Goal: Task Accomplishment & Management: Complete application form

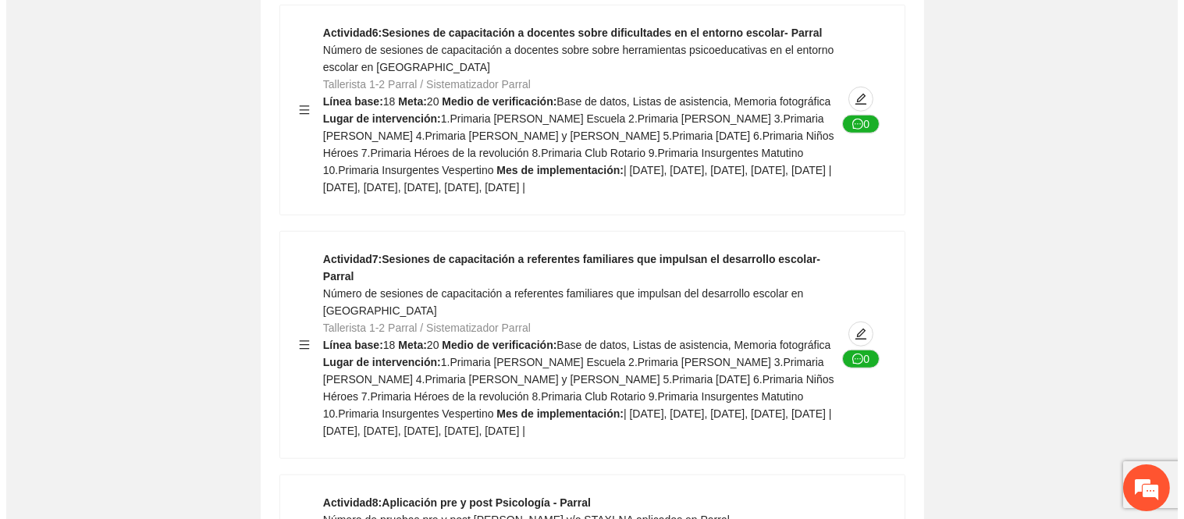
scroll to position [13033, 0]
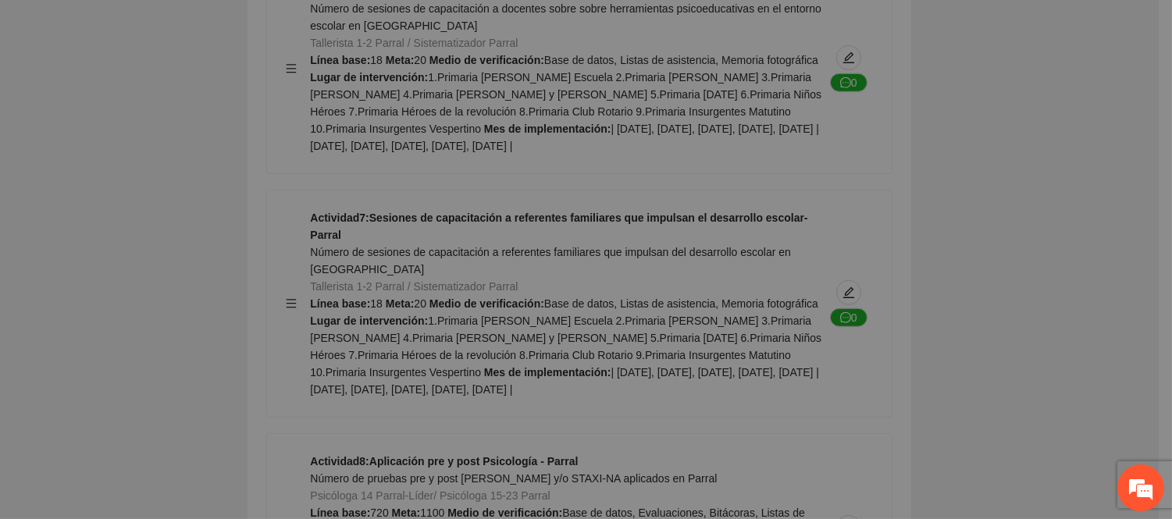
type textarea "**********"
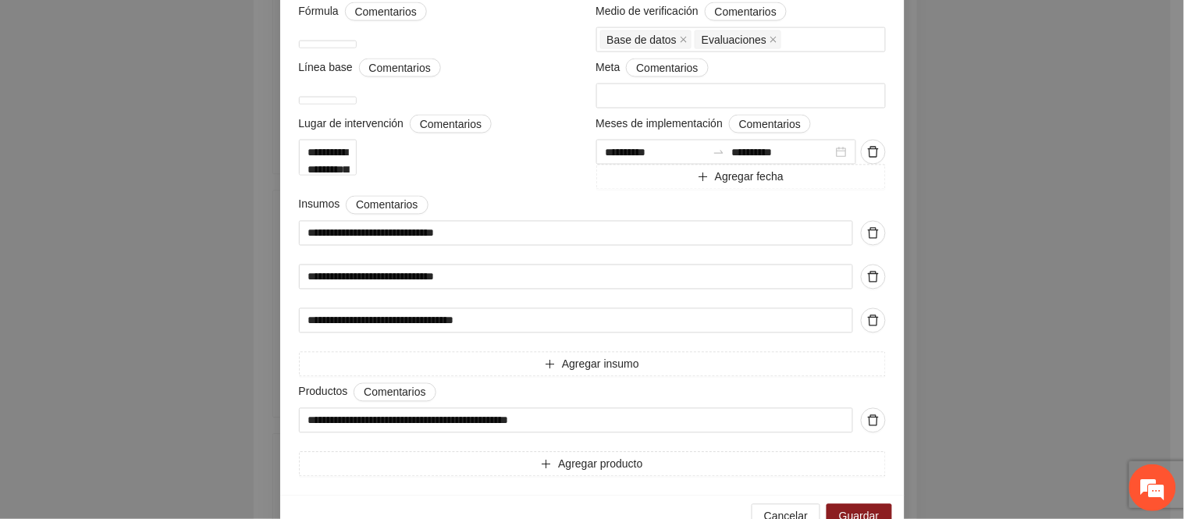
scroll to position [607, 0]
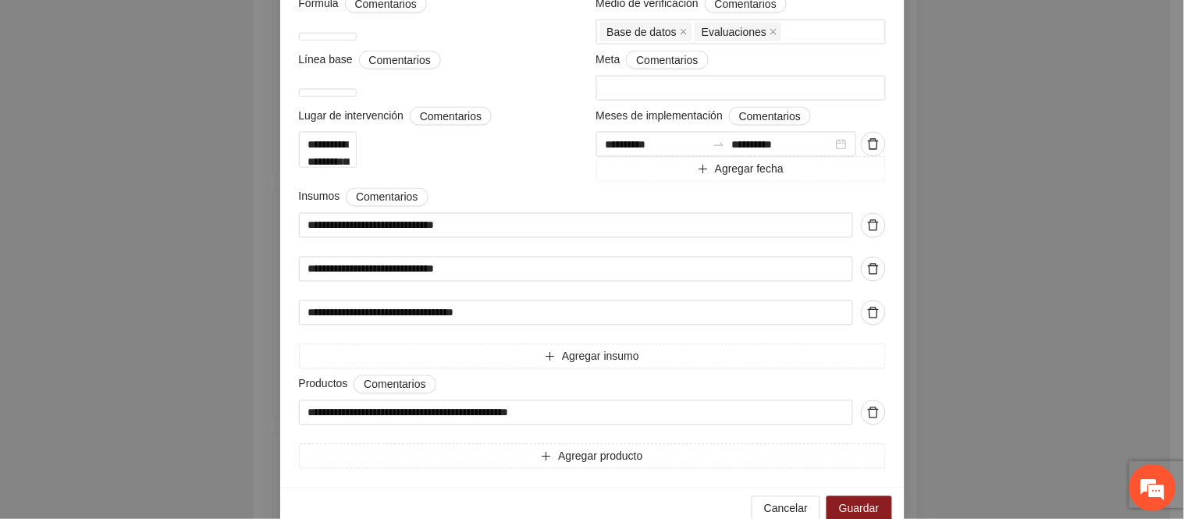
drag, startPoint x: 497, startPoint y: 69, endPoint x: 603, endPoint y: 137, distance: 125.8
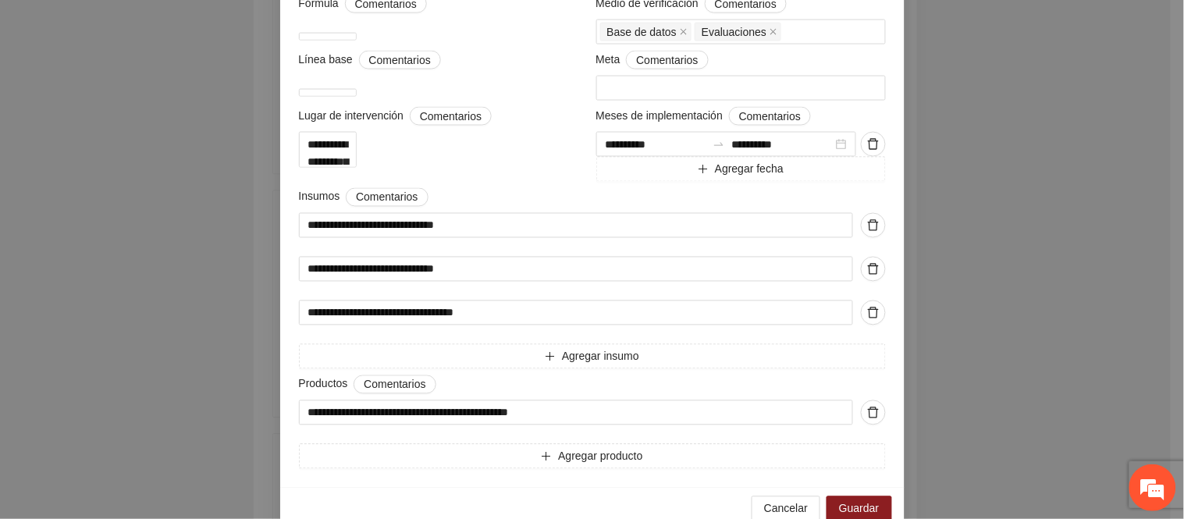
drag, startPoint x: 629, startPoint y: 141, endPoint x: 720, endPoint y: 139, distance: 91.4
drag, startPoint x: 347, startPoint y: 192, endPoint x: 814, endPoint y: 203, distance: 467.0
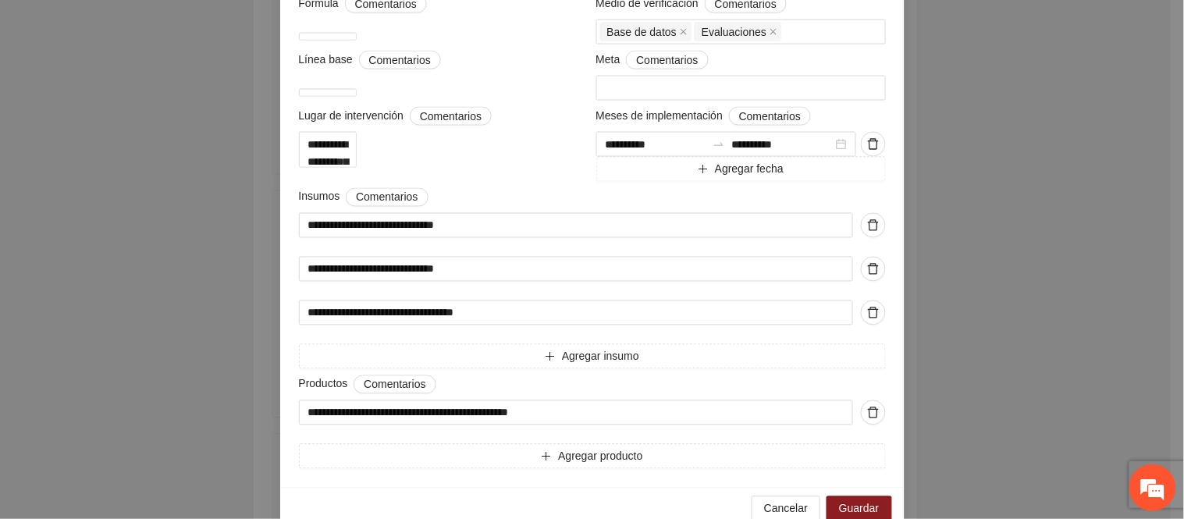
drag, startPoint x: 401, startPoint y: 237, endPoint x: 482, endPoint y: 262, distance: 85.2
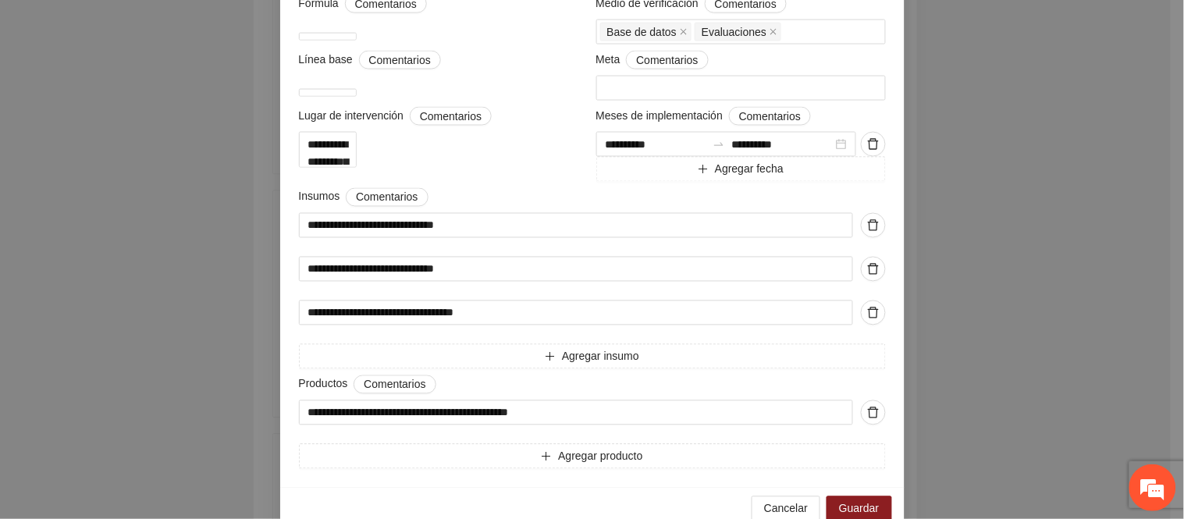
drag, startPoint x: 672, startPoint y: 134, endPoint x: 699, endPoint y: 134, distance: 26.5
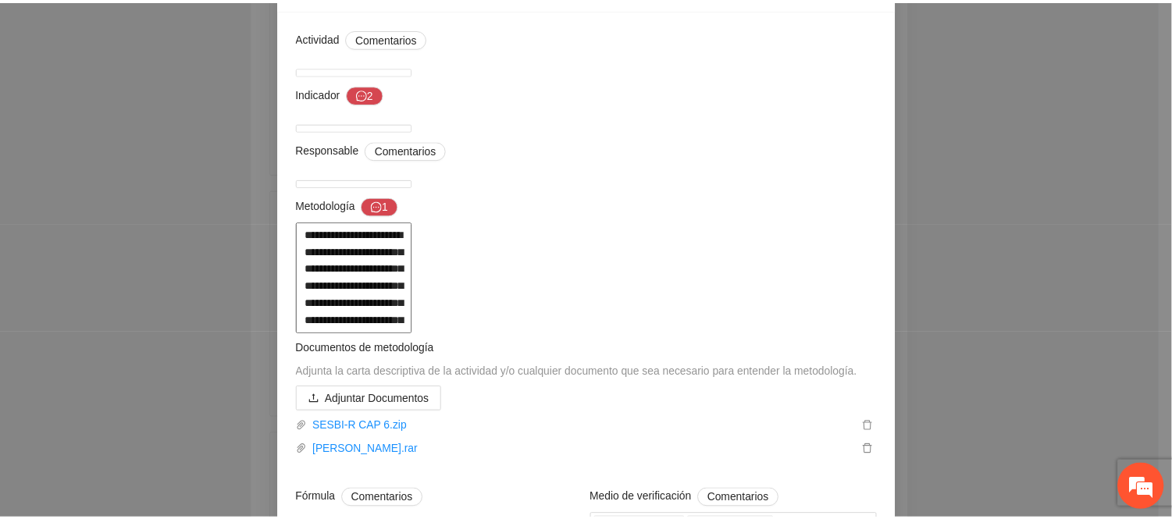
scroll to position [0, 0]
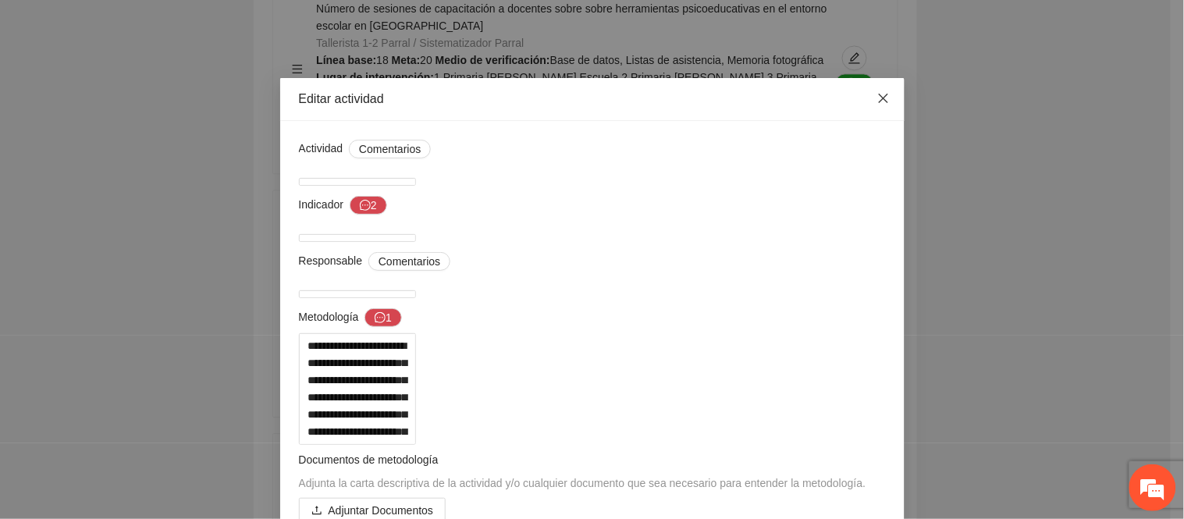
click at [878, 98] on icon "close" at bounding box center [884, 98] width 12 height 12
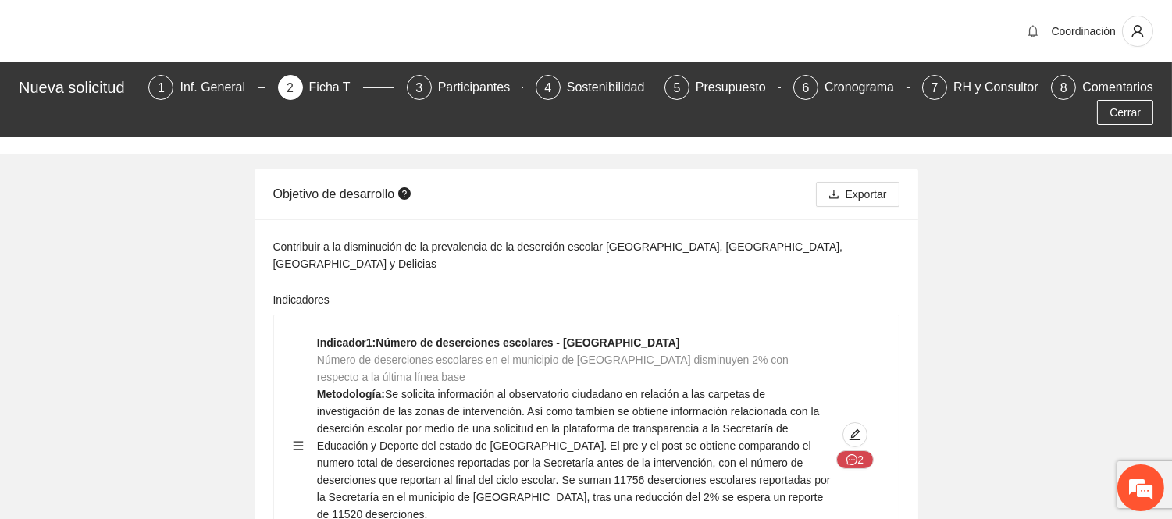
click at [576, 72] on div "Nueva solicitud 1 Inf. General 2 Ficha T 3 Participantes 4 Sostenibilidad 5 Pre…" at bounding box center [586, 99] width 1172 height 75
click at [575, 76] on div "Sostenibilidad" at bounding box center [612, 87] width 91 height 25
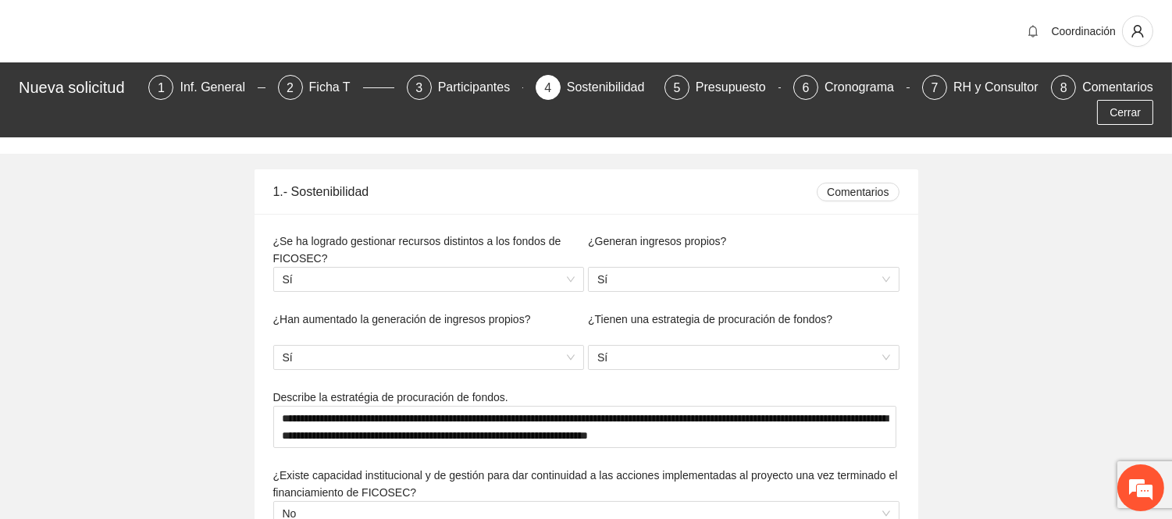
click at [699, 186] on div "1.- Sostenibilidad" at bounding box center [545, 191] width 544 height 45
click at [454, 86] on div "Participantes" at bounding box center [480, 87] width 85 height 25
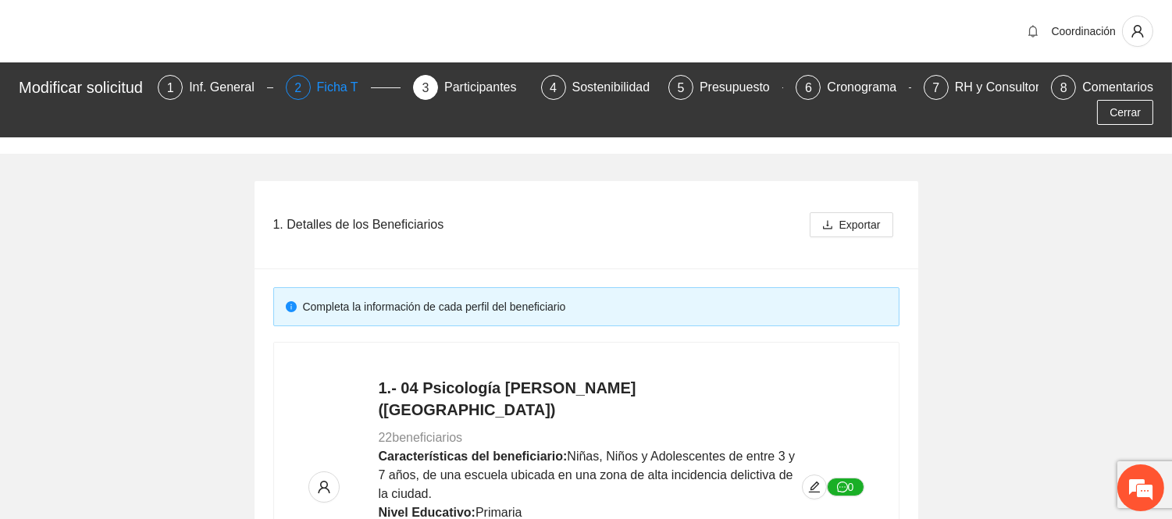
click at [329, 88] on div "Ficha T" at bounding box center [344, 87] width 54 height 25
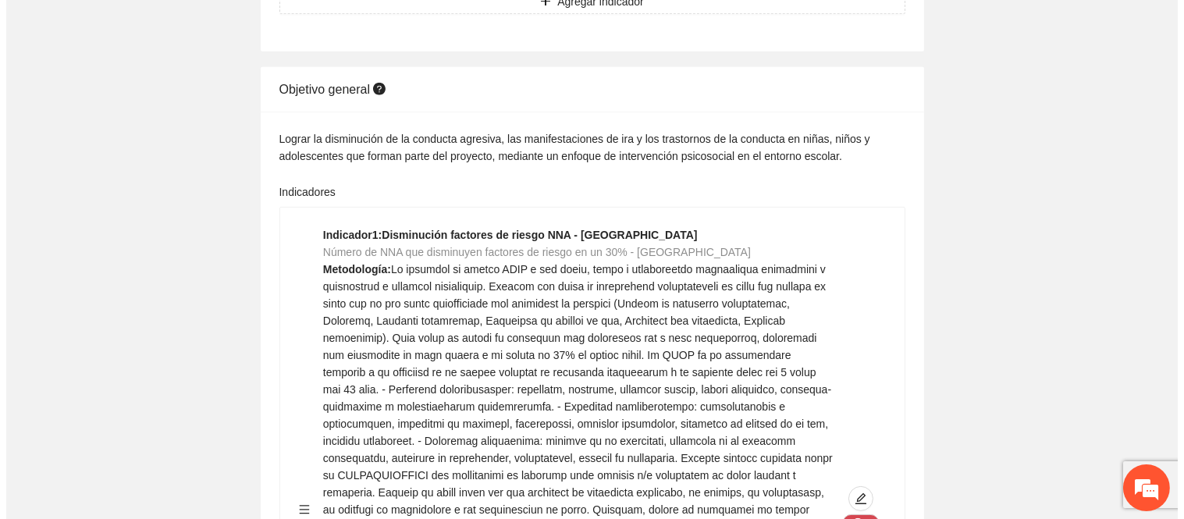
scroll to position [8225, 0]
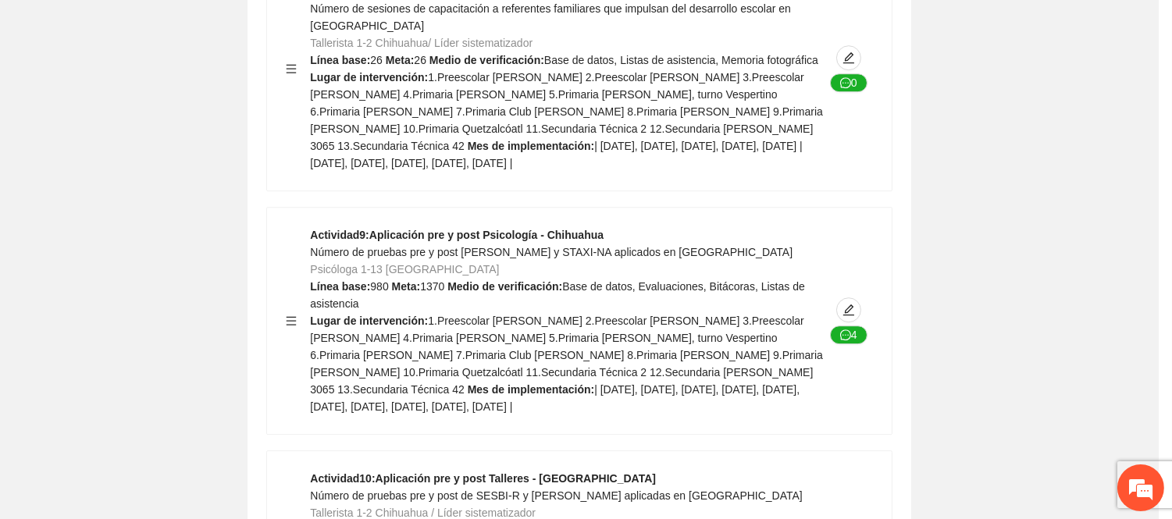
type textarea "**********"
type input "**********"
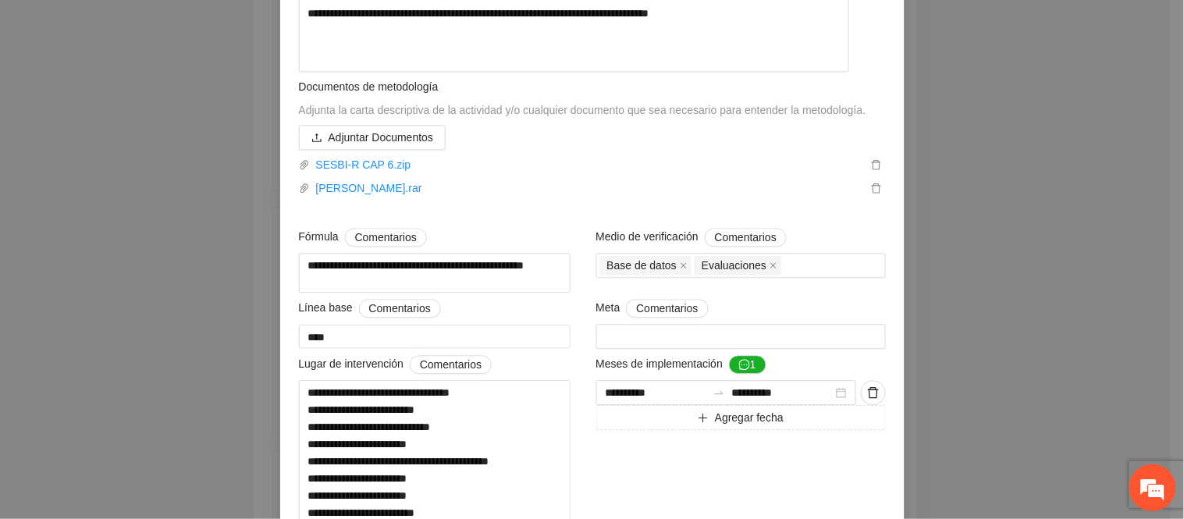
scroll to position [607, 0]
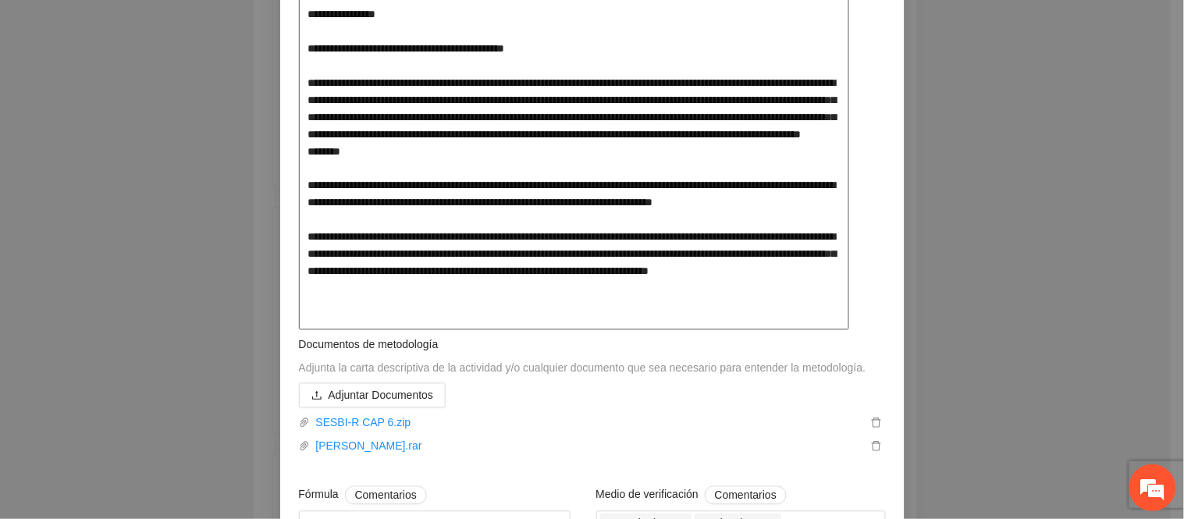
drag, startPoint x: 640, startPoint y: 240, endPoint x: 728, endPoint y: 242, distance: 87.5
click at [728, 242] on textarea at bounding box center [574, 29] width 550 height 604
click at [565, 260] on textarea at bounding box center [574, 29] width 550 height 604
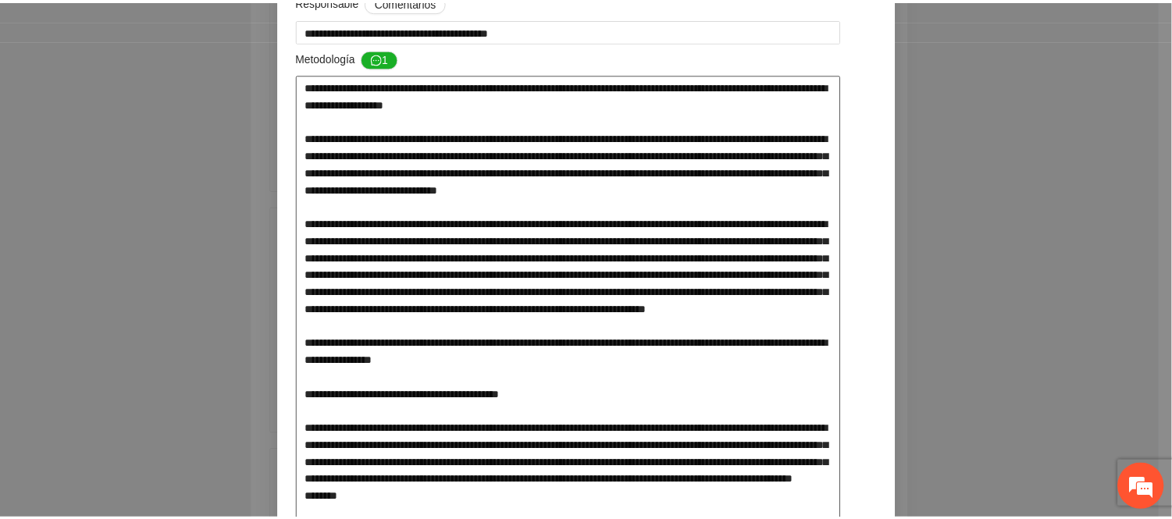
scroll to position [0, 0]
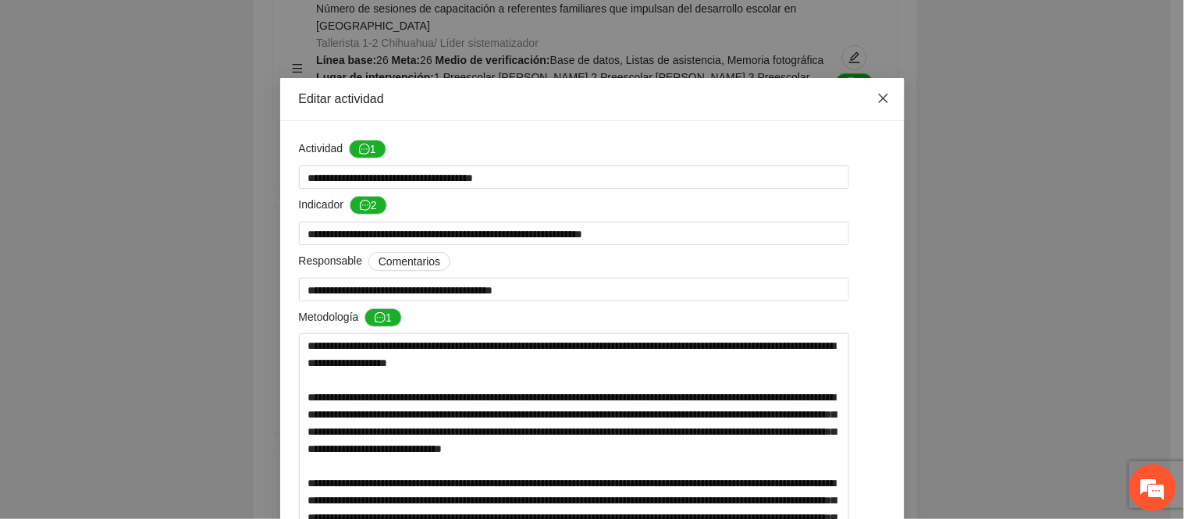
click at [887, 97] on span "Close" at bounding box center [884, 99] width 42 height 42
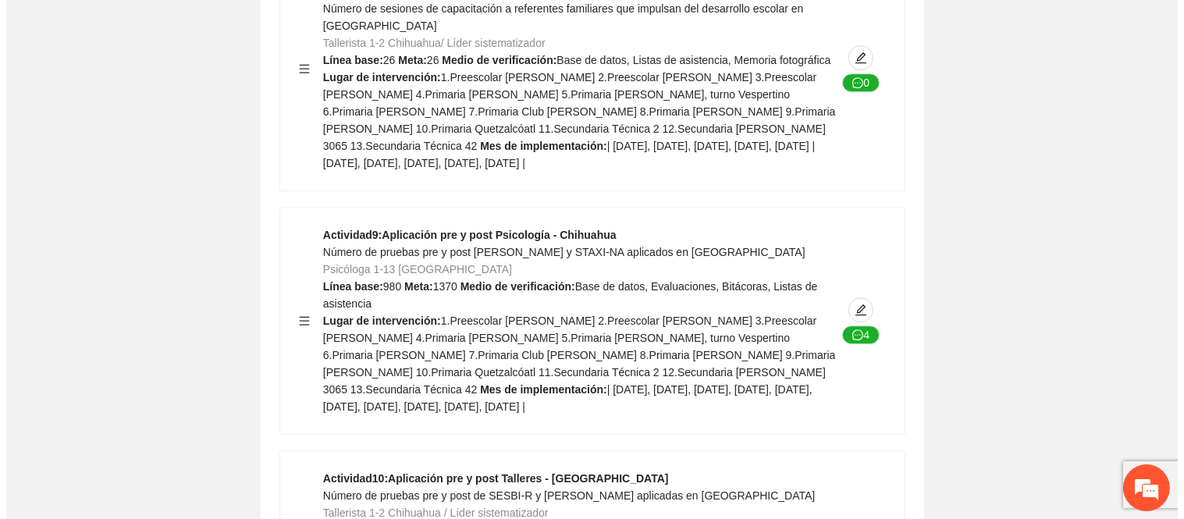
scroll to position [13173, 0]
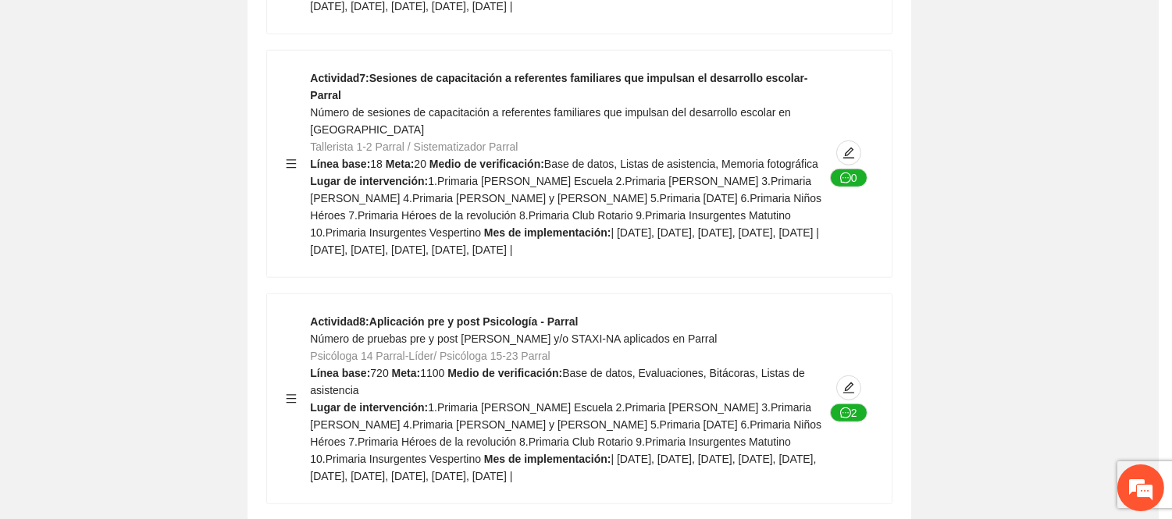
type textarea "**********"
type input "**********"
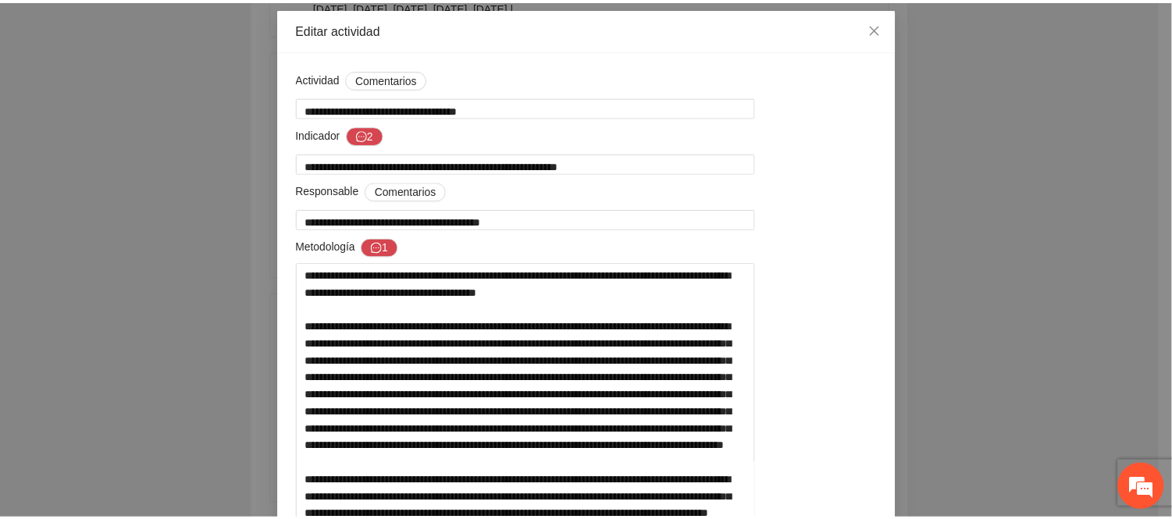
scroll to position [0, 0]
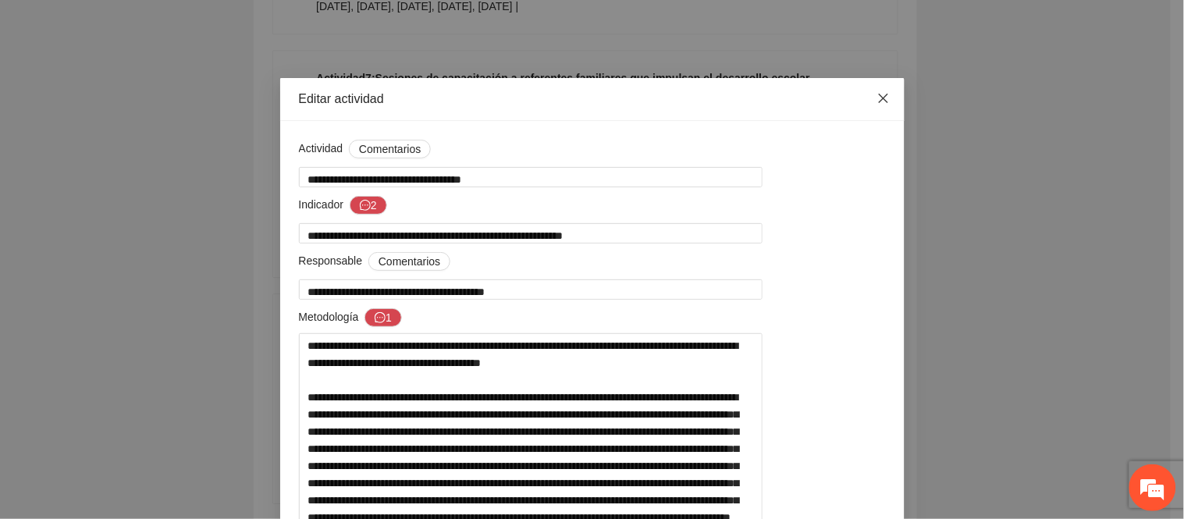
click at [878, 99] on icon "close" at bounding box center [884, 98] width 12 height 12
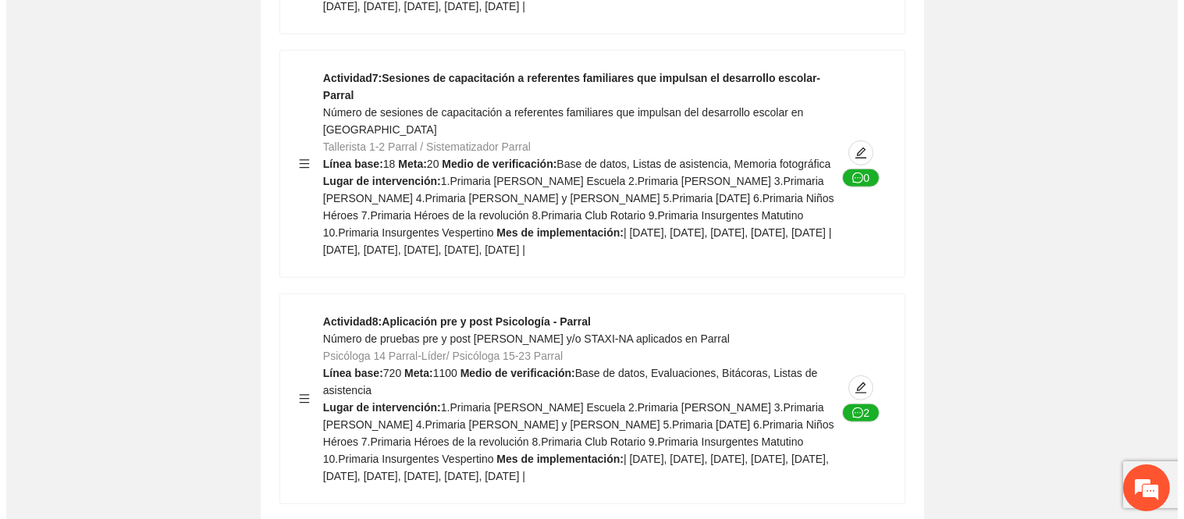
scroll to position [17321, 0]
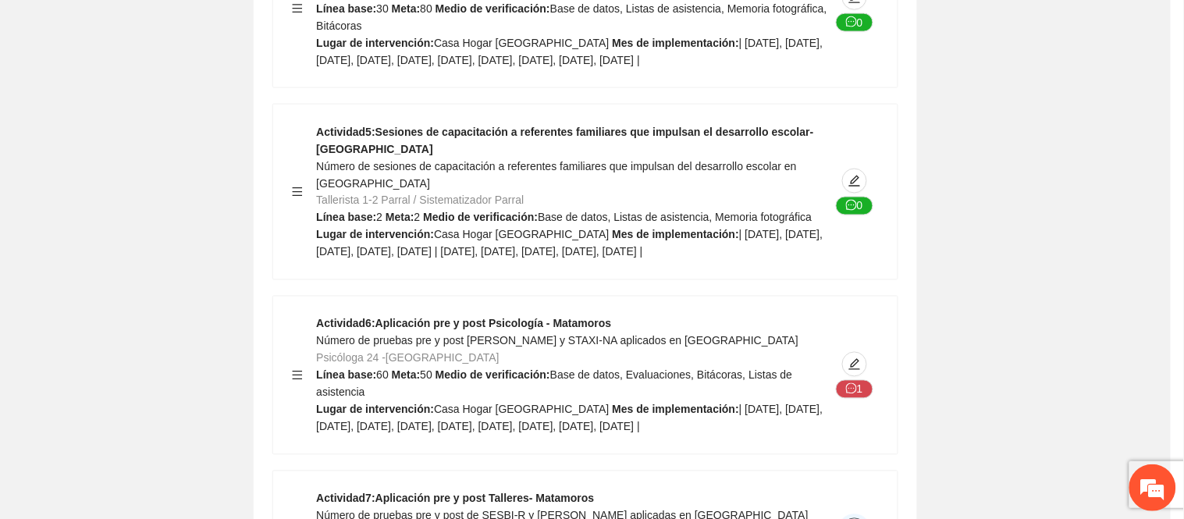
type textarea "**********"
type input "**********"
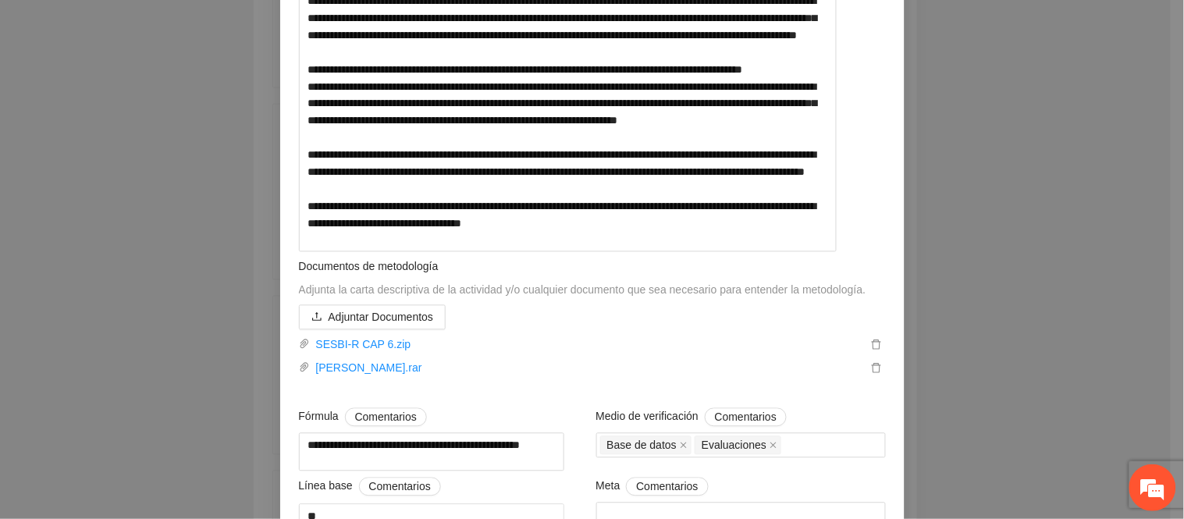
scroll to position [607, 0]
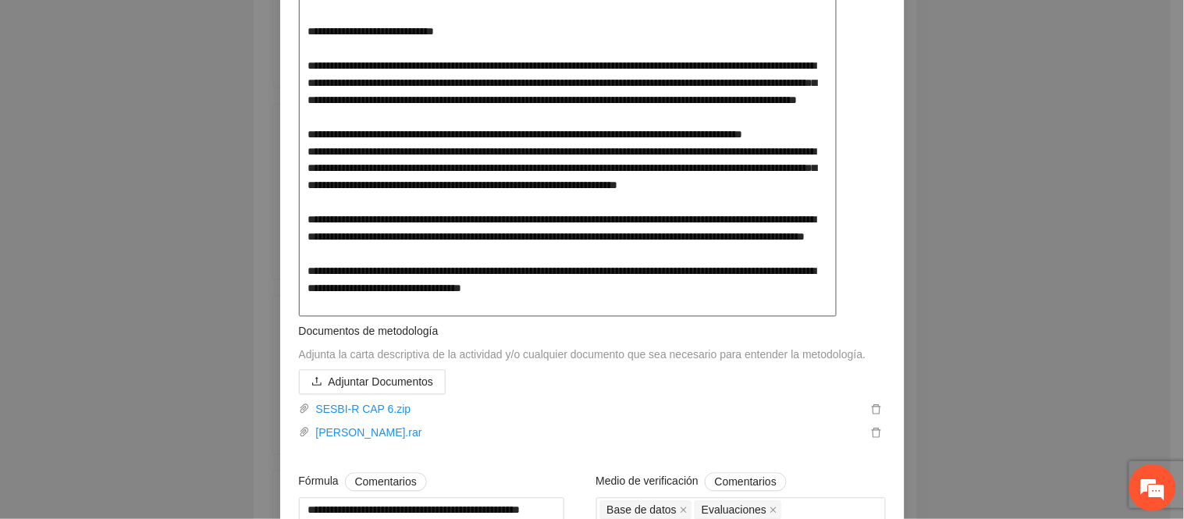
click at [486, 290] on textarea at bounding box center [568, 22] width 538 height 590
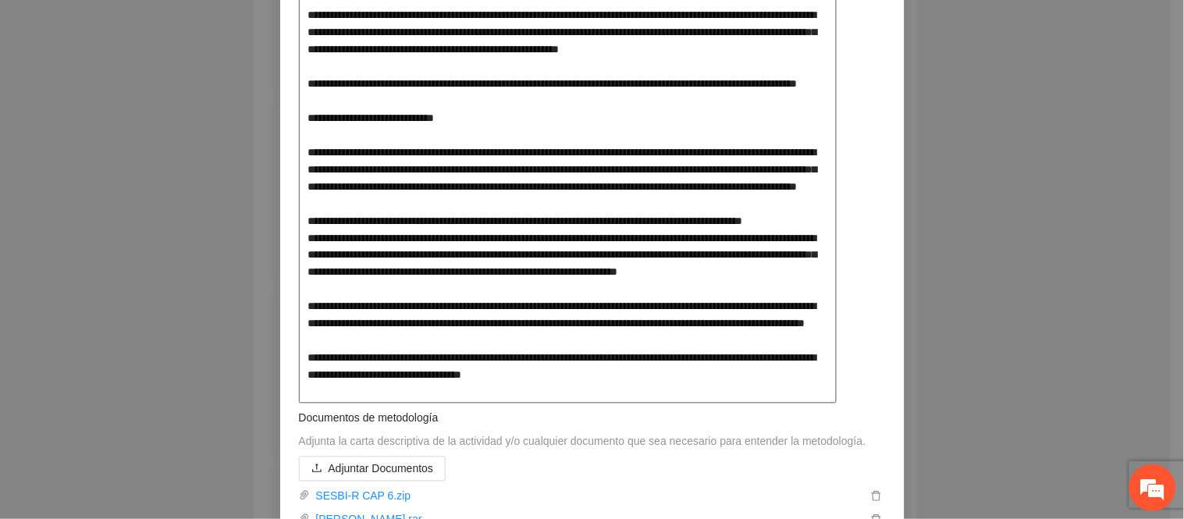
drag, startPoint x: 572, startPoint y: 224, endPoint x: 471, endPoint y: 176, distance: 111.4
click at [471, 176] on textarea at bounding box center [568, 108] width 538 height 590
click at [698, 244] on textarea at bounding box center [568, 108] width 538 height 590
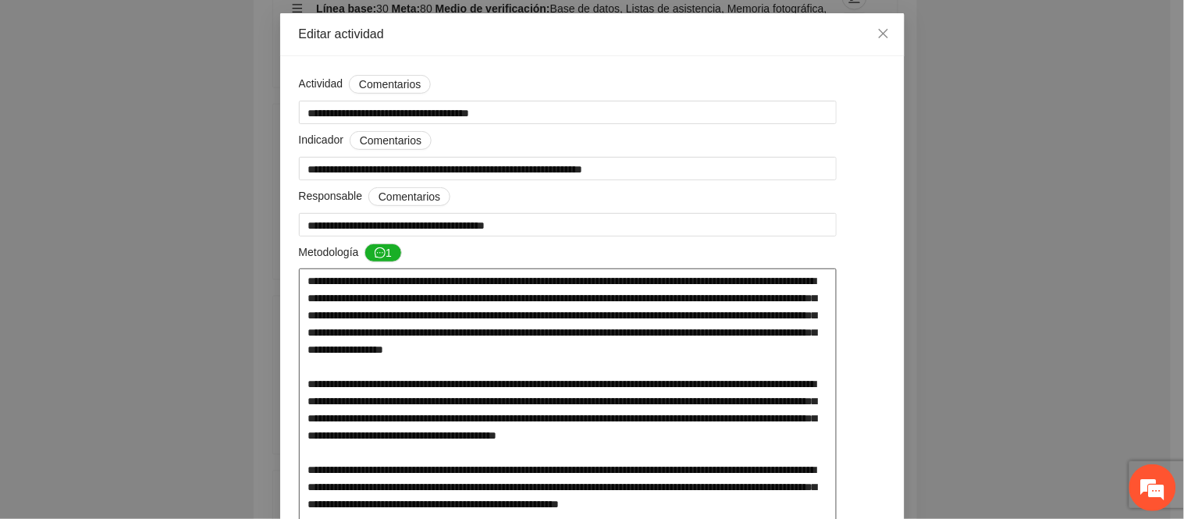
scroll to position [0, 0]
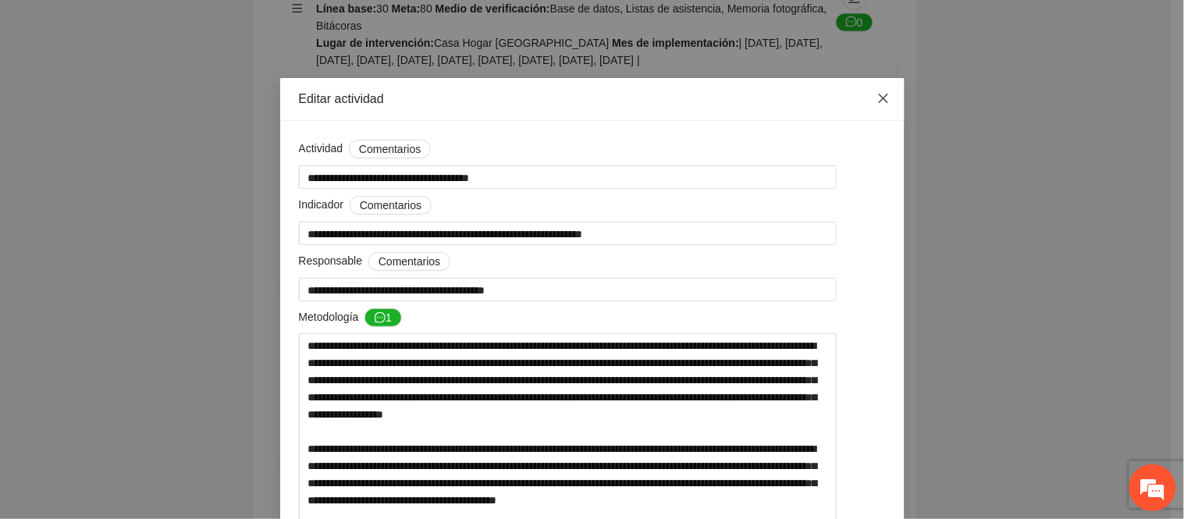
click at [878, 94] on icon "close" at bounding box center [884, 98] width 12 height 12
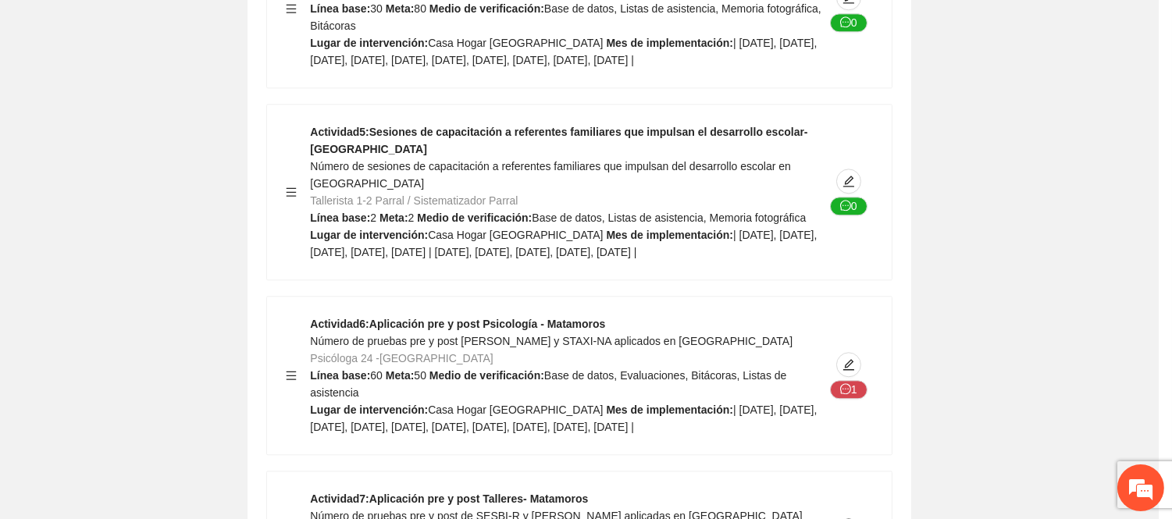
type textarea "**********"
type input "**********"
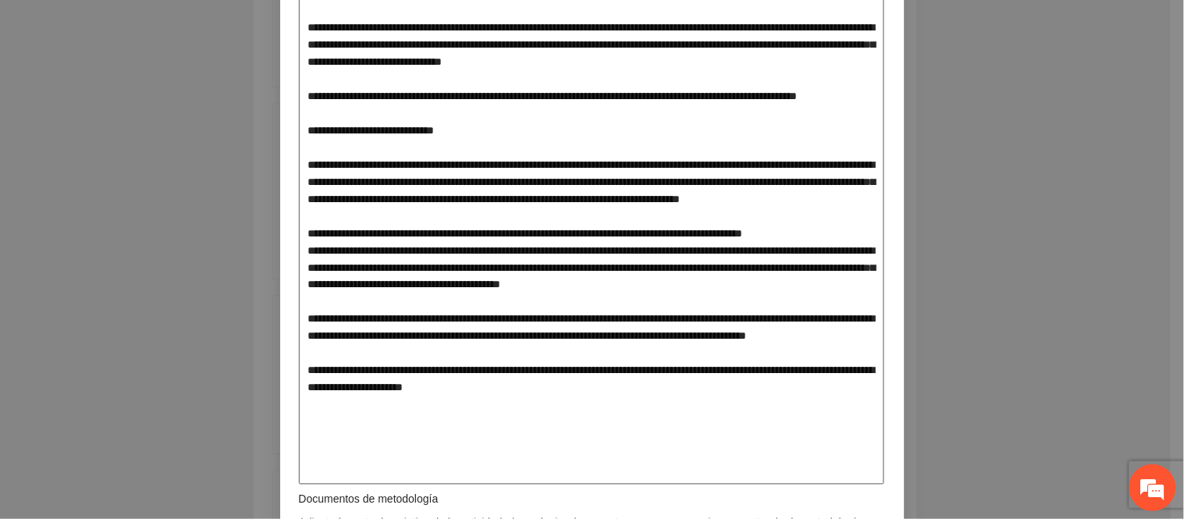
scroll to position [510, 0]
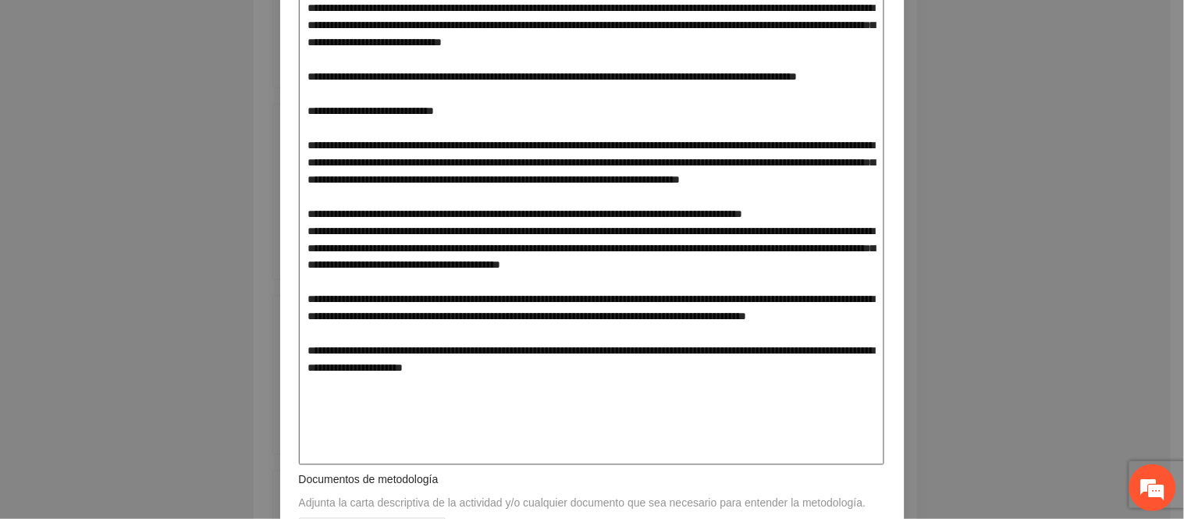
drag, startPoint x: 572, startPoint y: 238, endPoint x: 316, endPoint y: 180, distance: 261.8
click at [316, 180] on textarea at bounding box center [592, 145] width 586 height 642
click at [450, 322] on textarea at bounding box center [592, 145] width 586 height 642
drag, startPoint x: 583, startPoint y: 262, endPoint x: 805, endPoint y: 312, distance: 227.3
click at [792, 308] on textarea at bounding box center [592, 145] width 586 height 642
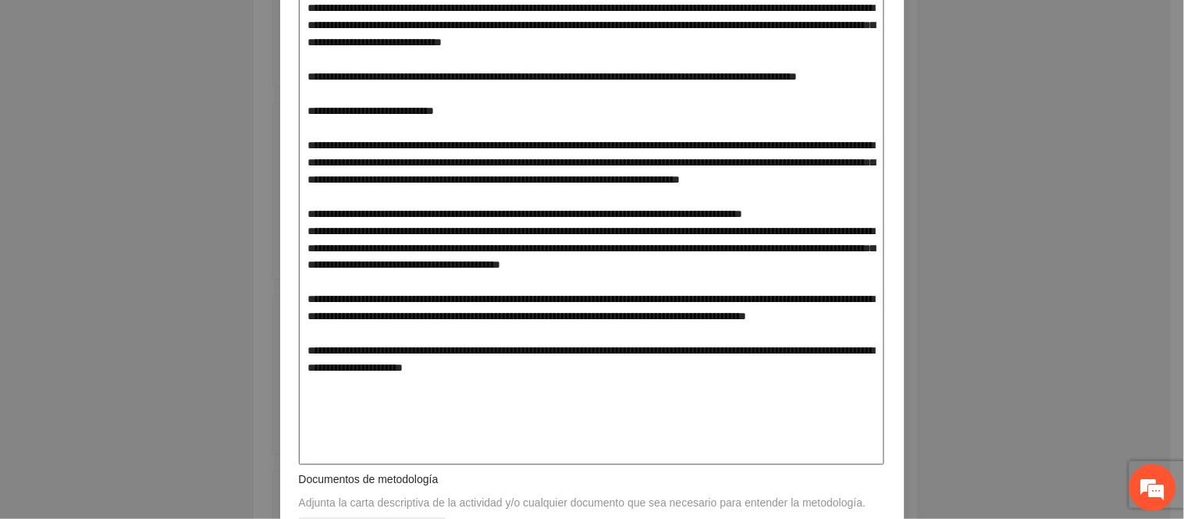
click at [838, 333] on textarea at bounding box center [592, 145] width 586 height 642
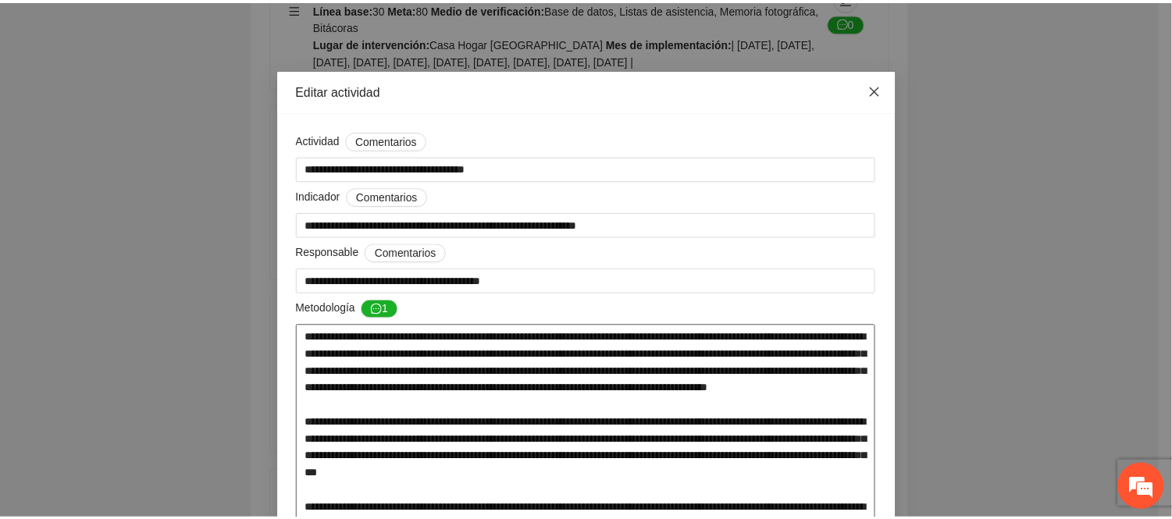
scroll to position [0, 0]
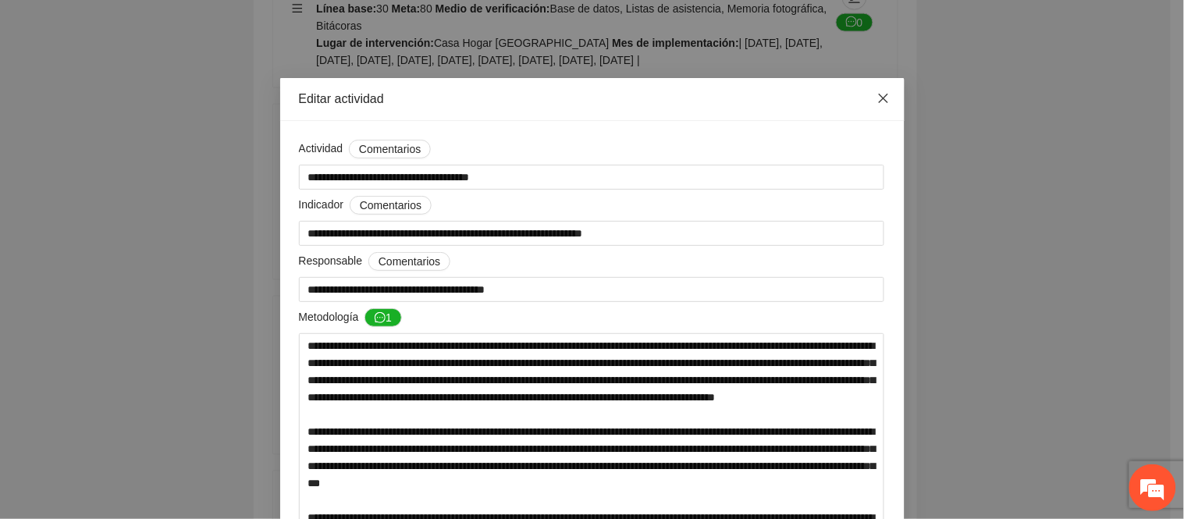
click at [879, 98] on icon "close" at bounding box center [884, 98] width 12 height 12
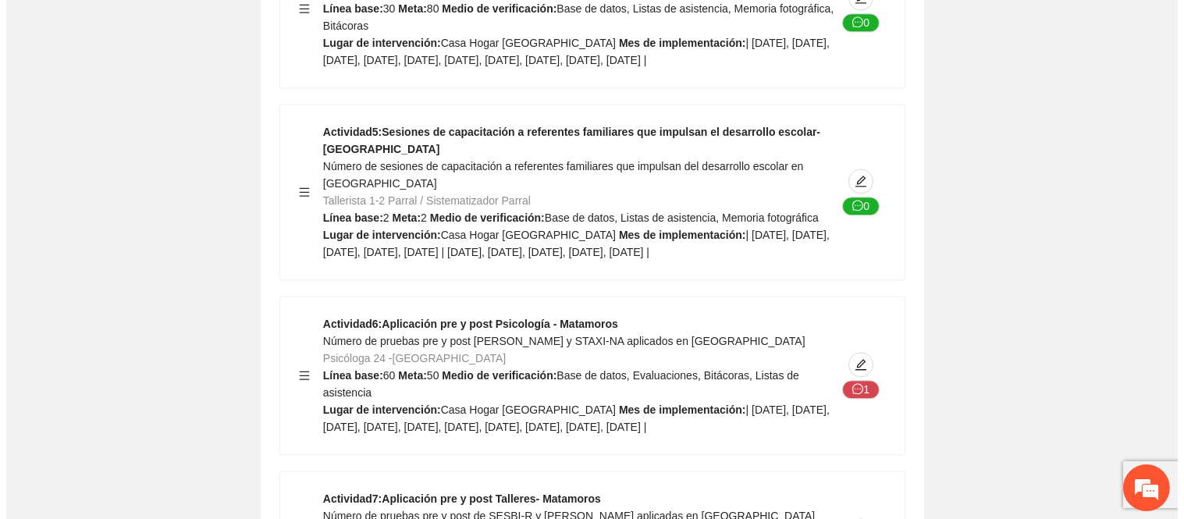
scroll to position [21647, 0]
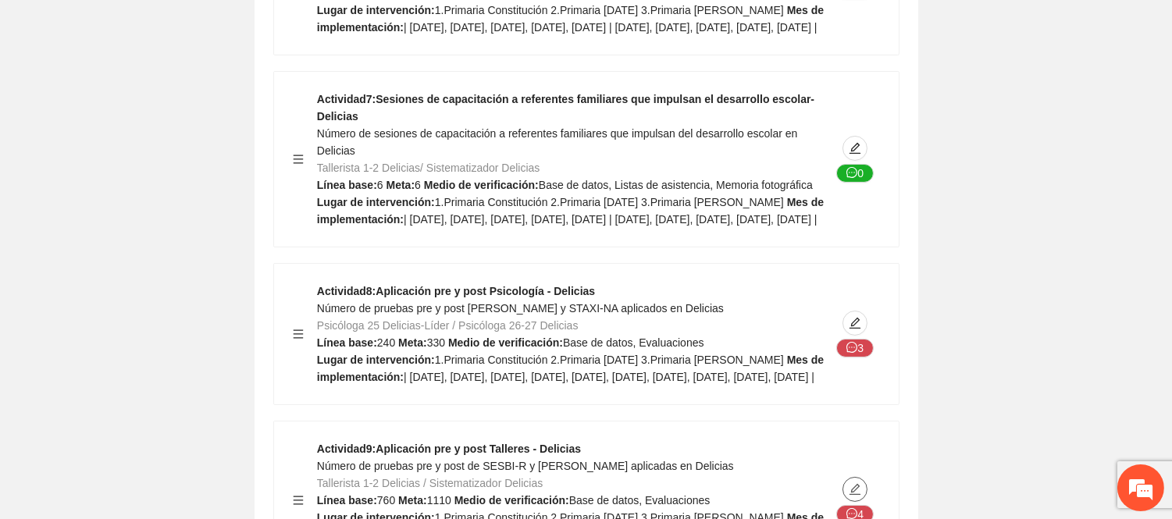
click at [854, 484] on icon "edit" at bounding box center [854, 489] width 11 height 11
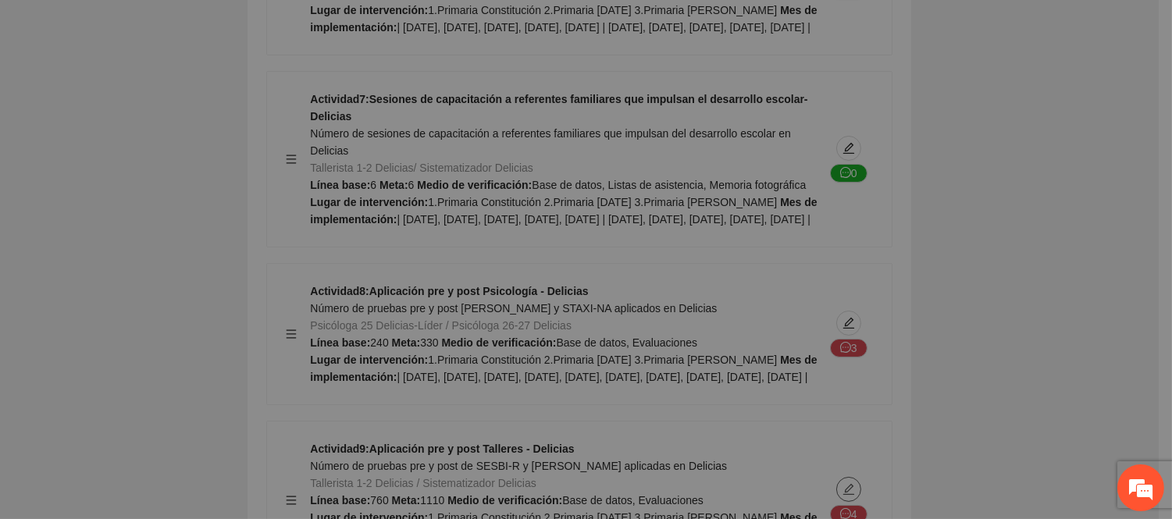
type textarea "**********"
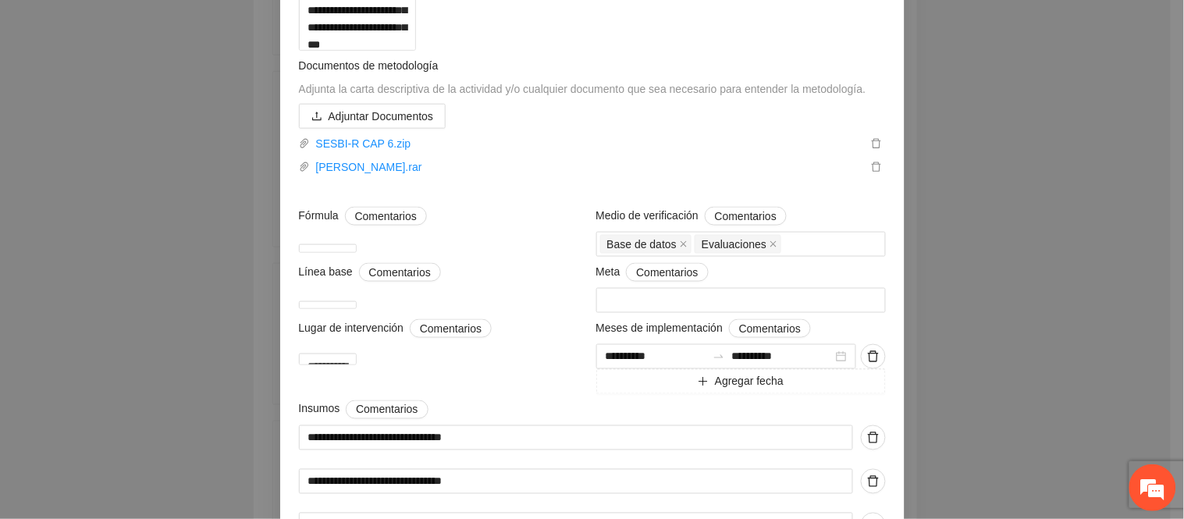
scroll to position [433, 0]
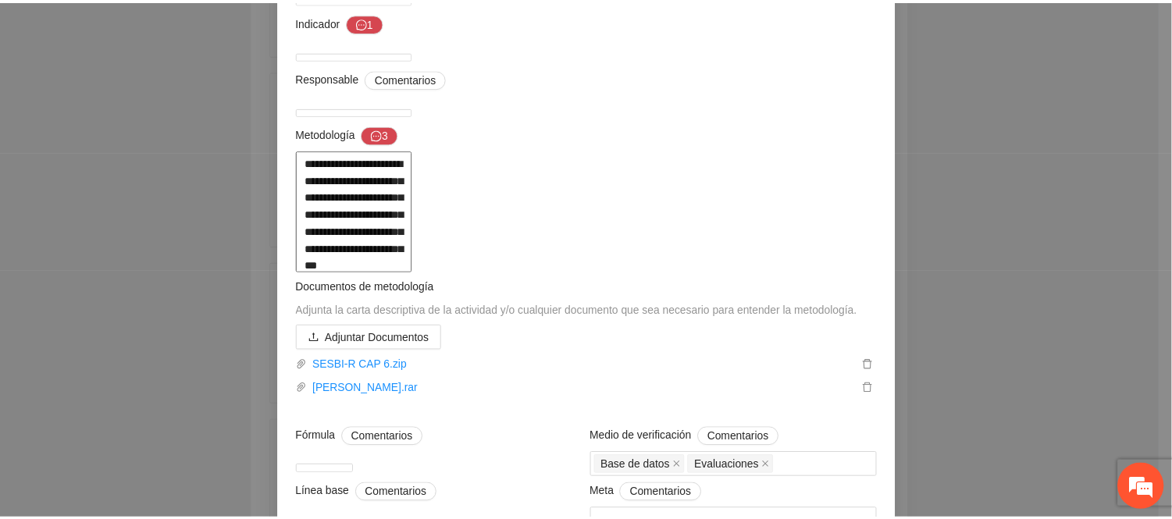
scroll to position [0, 0]
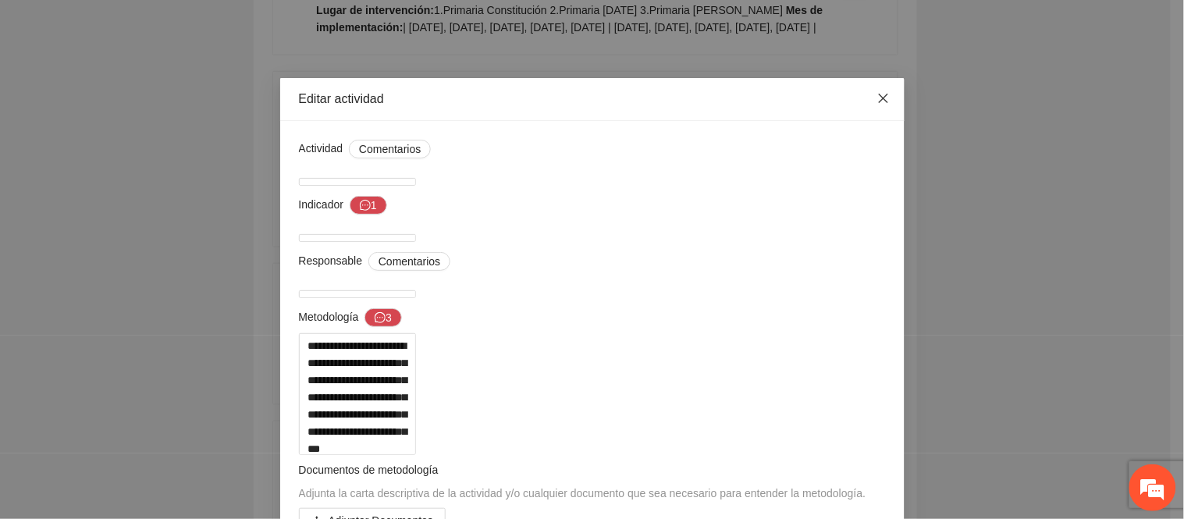
click at [878, 101] on icon "close" at bounding box center [884, 98] width 12 height 12
